Goal: Transaction & Acquisition: Purchase product/service

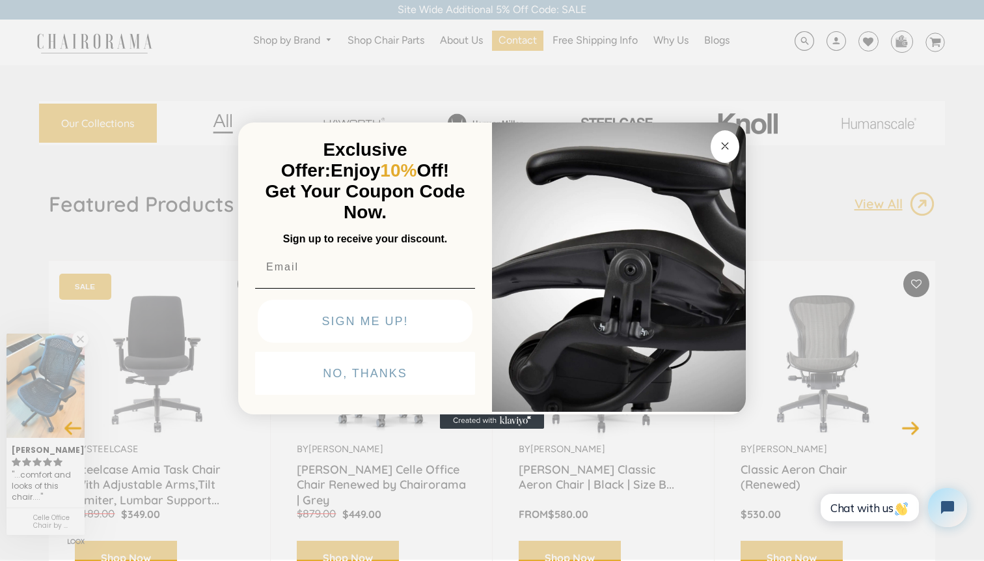
click at [722, 132] on button "Close dialog" at bounding box center [725, 146] width 29 height 33
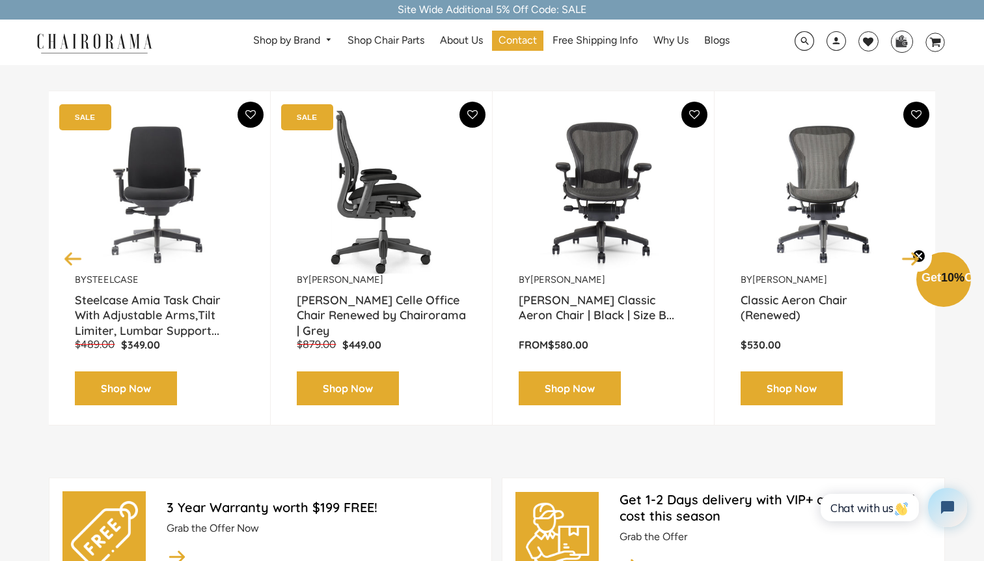
scroll to position [152, 0]
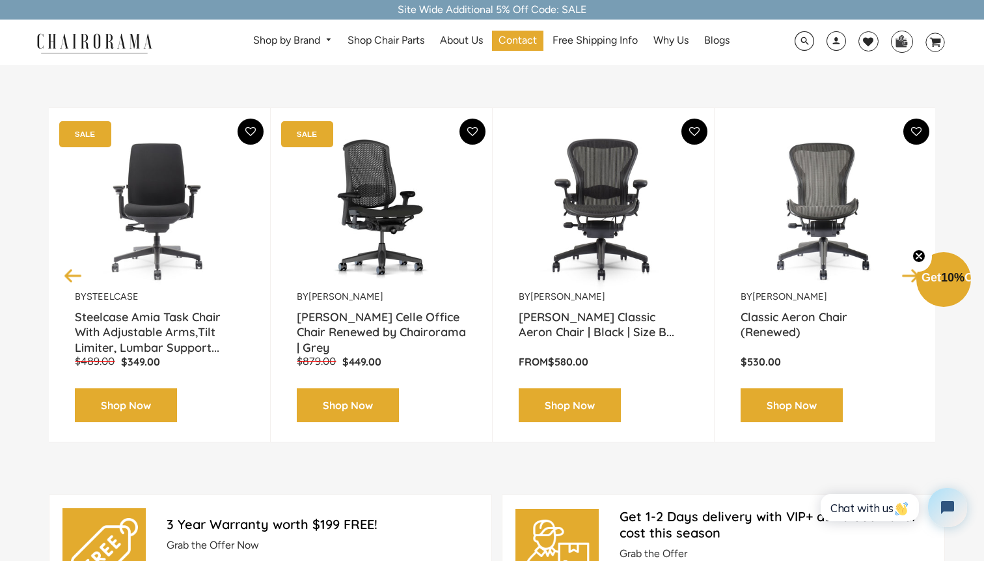
click at [581, 205] on img at bounding box center [603, 209] width 169 height 163
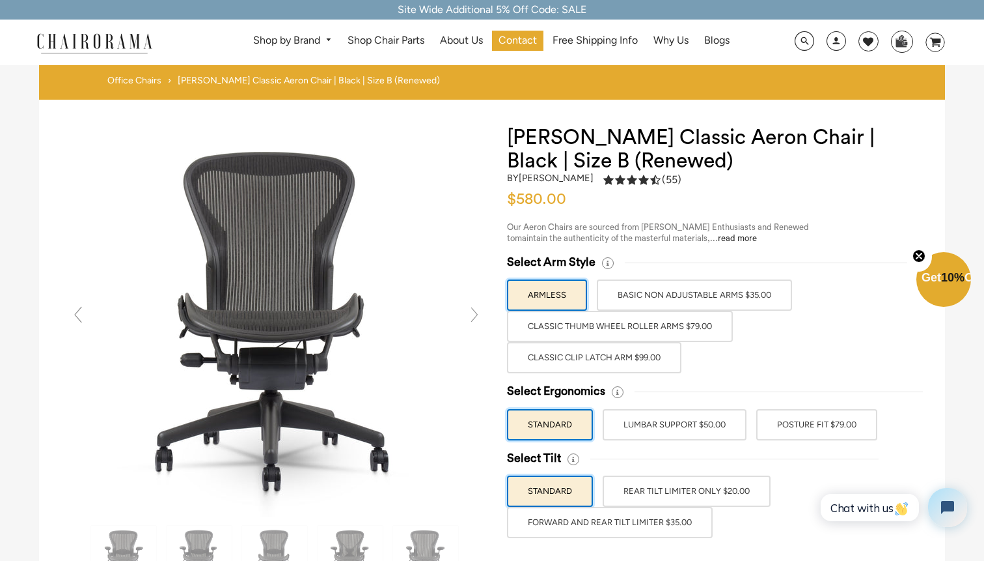
click at [473, 314] on link at bounding box center [475, 314] width 26 height 26
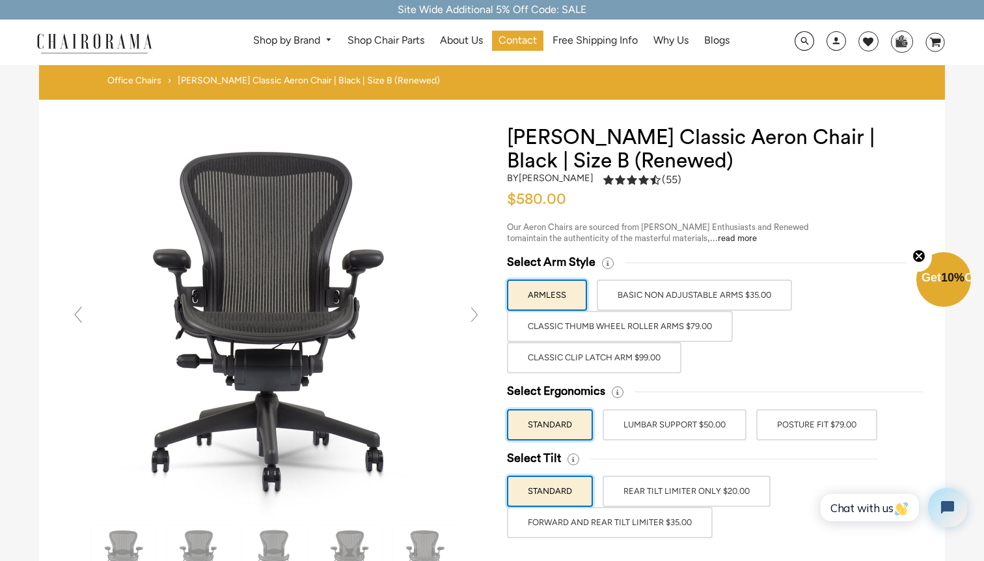
click at [473, 314] on link at bounding box center [475, 314] width 26 height 26
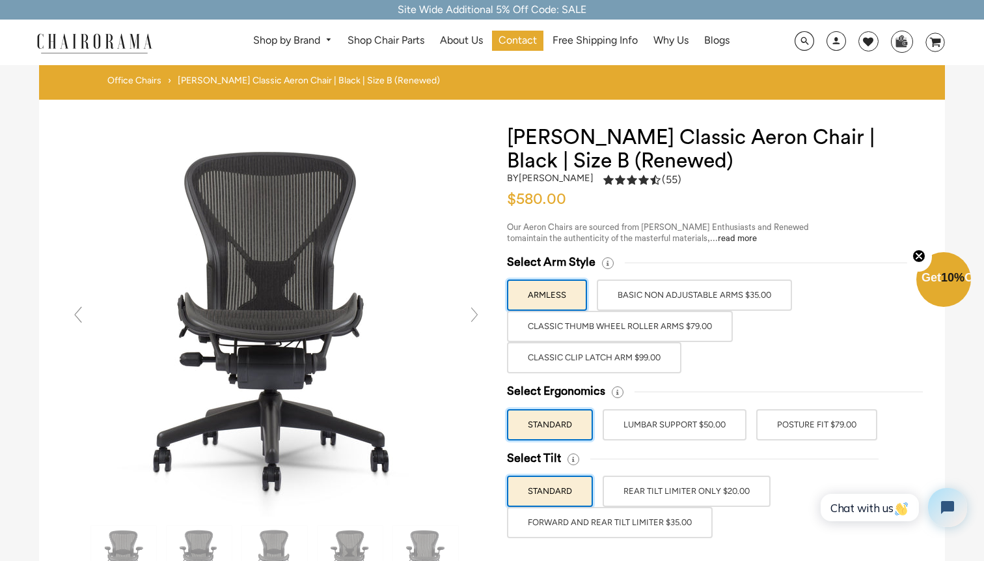
click at [473, 314] on link at bounding box center [475, 314] width 26 height 26
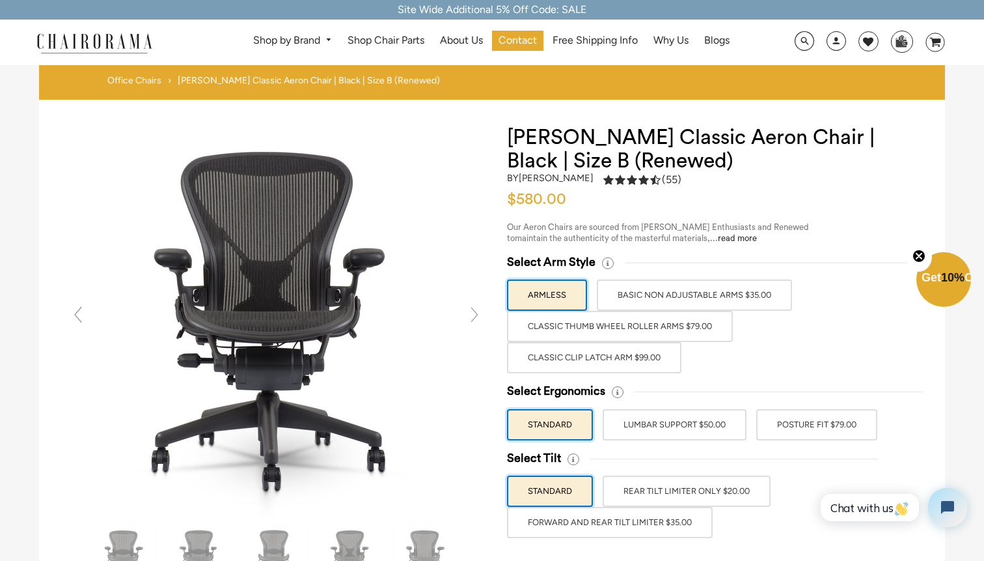
click at [473, 314] on link at bounding box center [475, 314] width 26 height 26
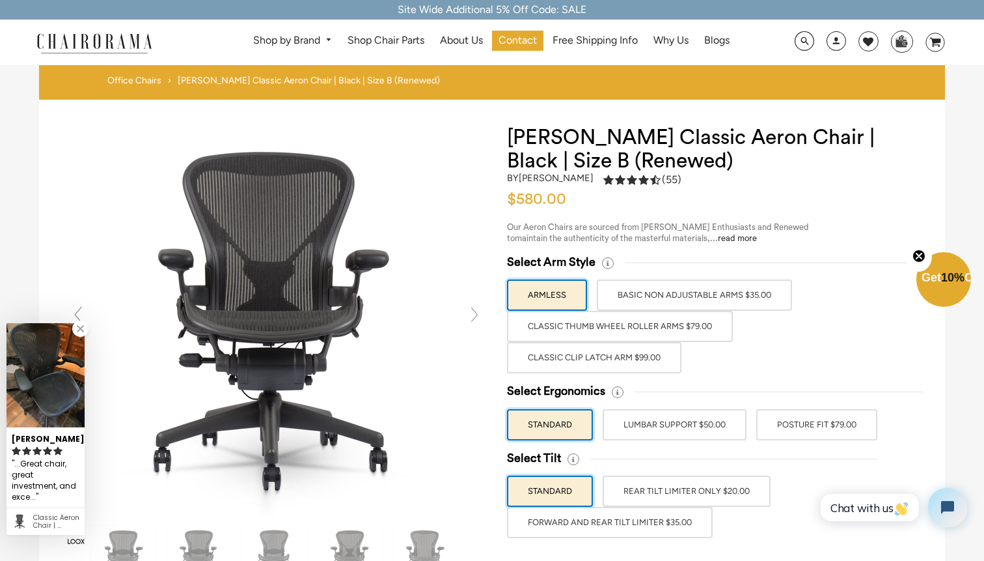
click at [473, 314] on link at bounding box center [475, 314] width 26 height 26
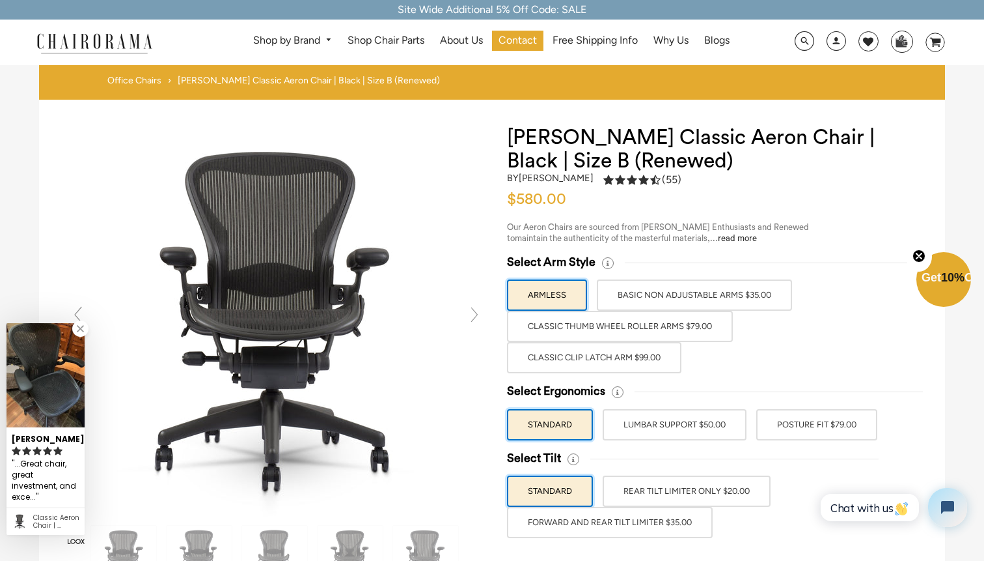
click at [473, 314] on link at bounding box center [475, 314] width 26 height 26
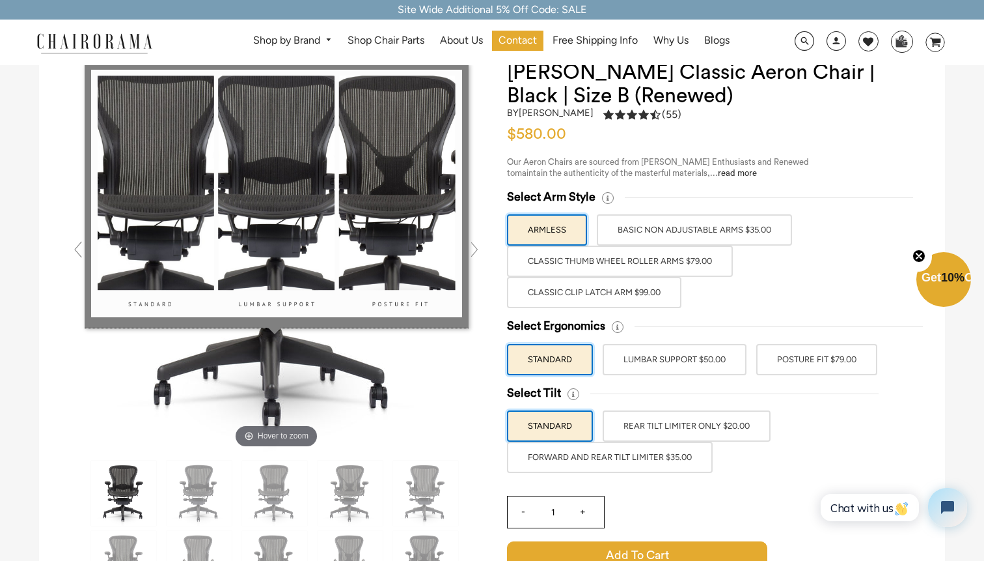
scroll to position [248, 0]
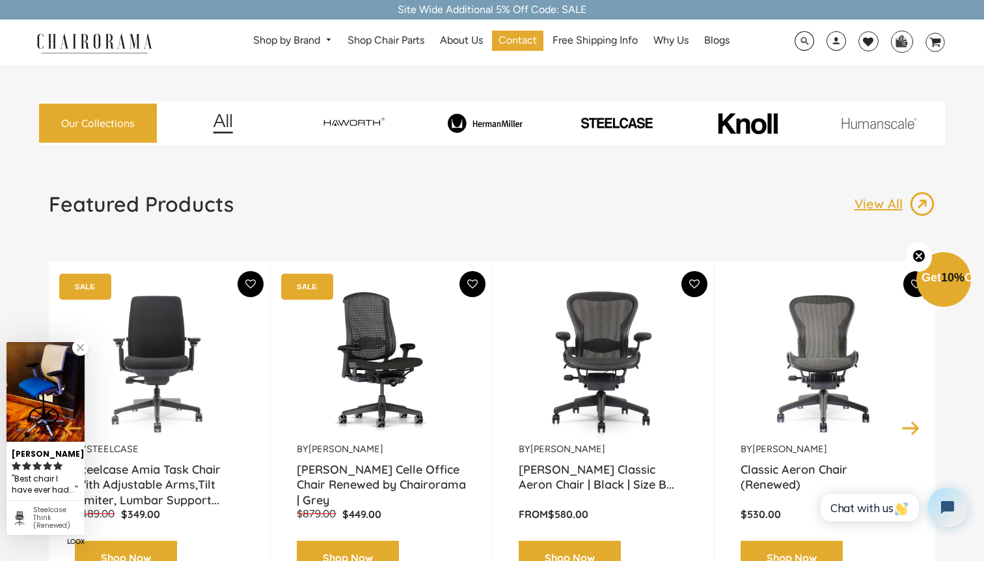
click at [502, 120] on img at bounding box center [485, 122] width 127 height 19
